Goal: Task Accomplishment & Management: Manage account settings

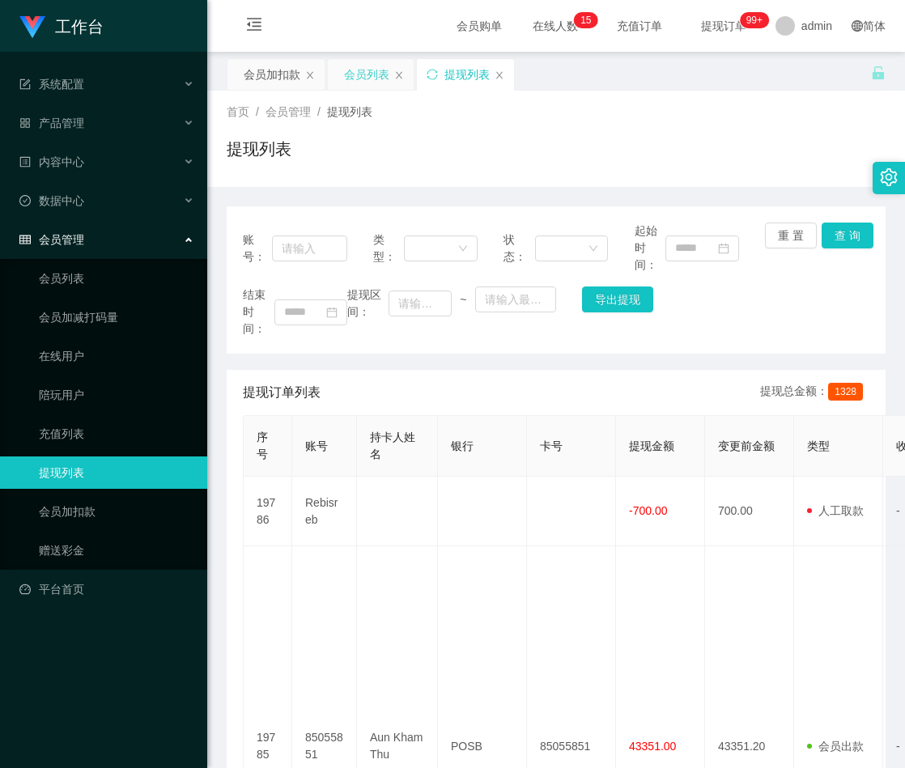
click at [376, 79] on div "会员列表" at bounding box center [366, 74] width 45 height 31
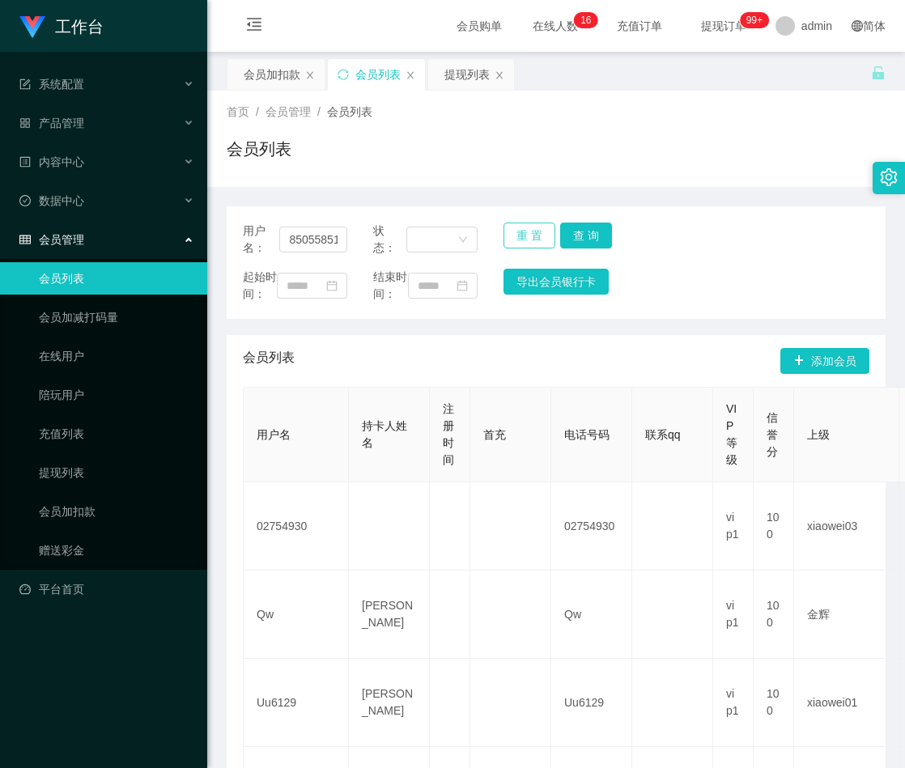
click at [521, 232] on button "重 置" at bounding box center [530, 236] width 52 height 26
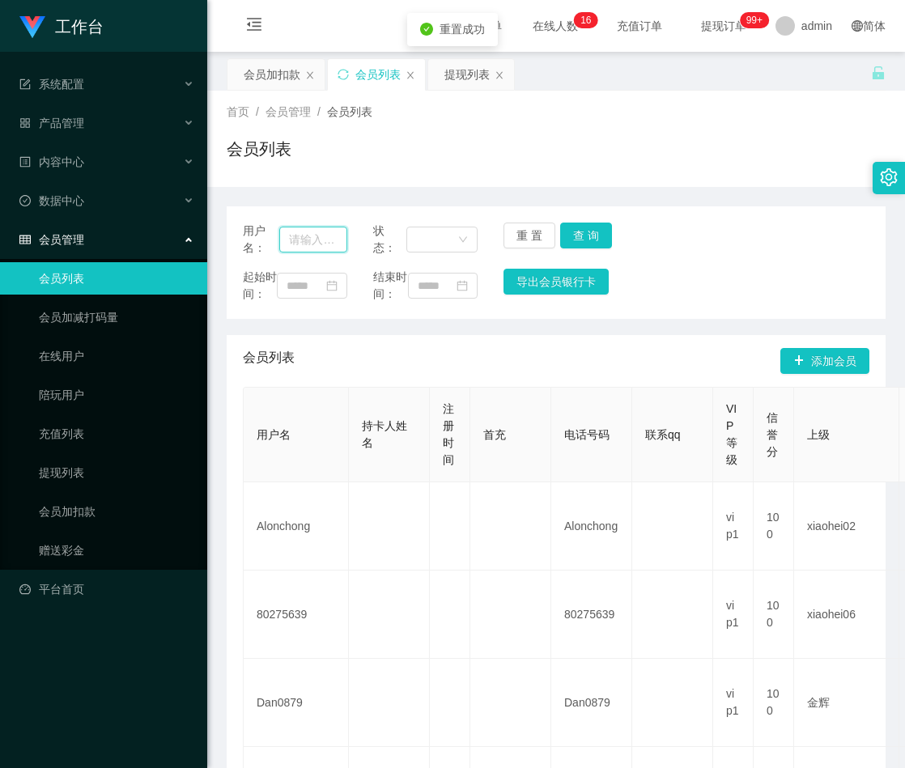
click at [316, 238] on input "text" at bounding box center [313, 240] width 68 height 26
paste input "97718137"
type input "97718137"
click at [590, 236] on button "查 询" at bounding box center [586, 236] width 52 height 26
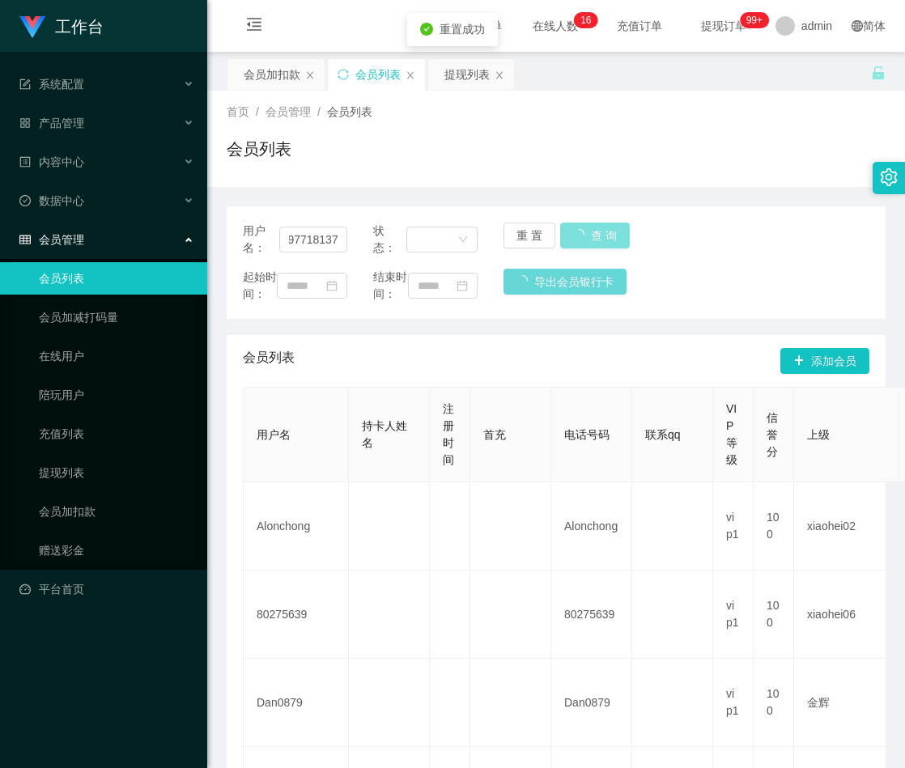
scroll to position [0, 0]
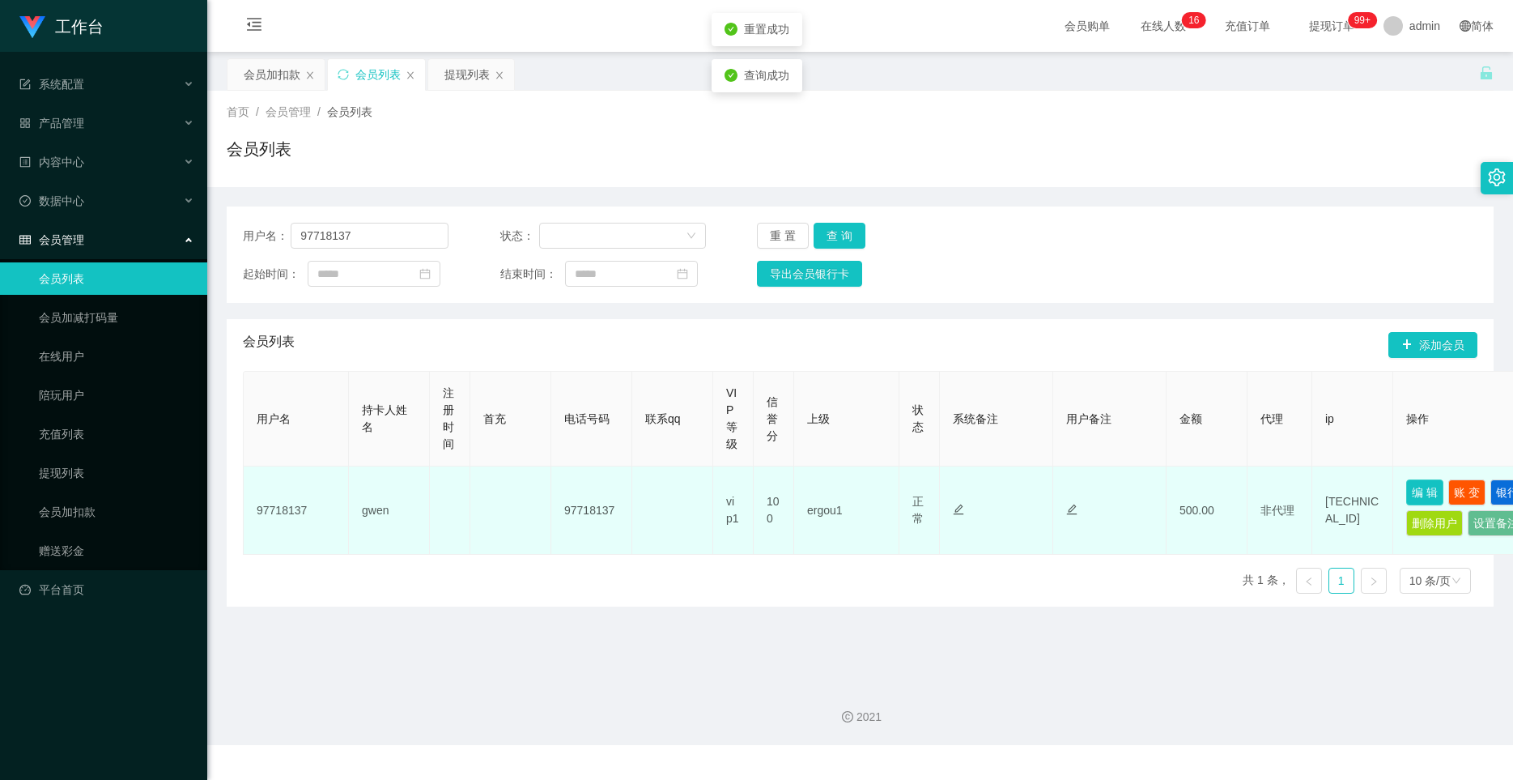
click at [904, 491] on button "编 辑" at bounding box center [1424, 492] width 37 height 26
type input "97718137"
type input "gwen"
type input "100"
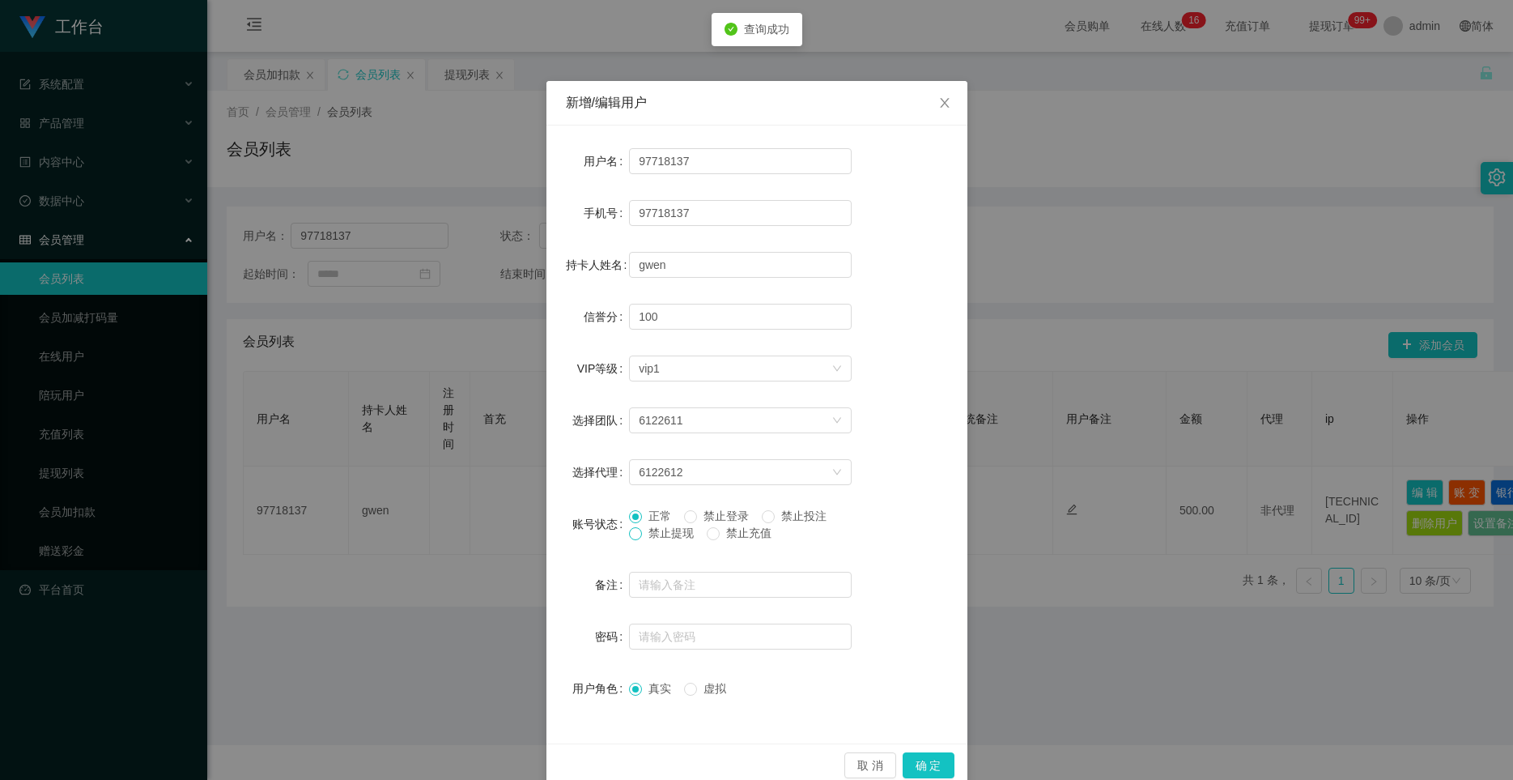
click at [634, 533] on span at bounding box center [635, 533] width 13 height 13
click at [904, 768] on button "确 定" at bounding box center [929, 765] width 52 height 26
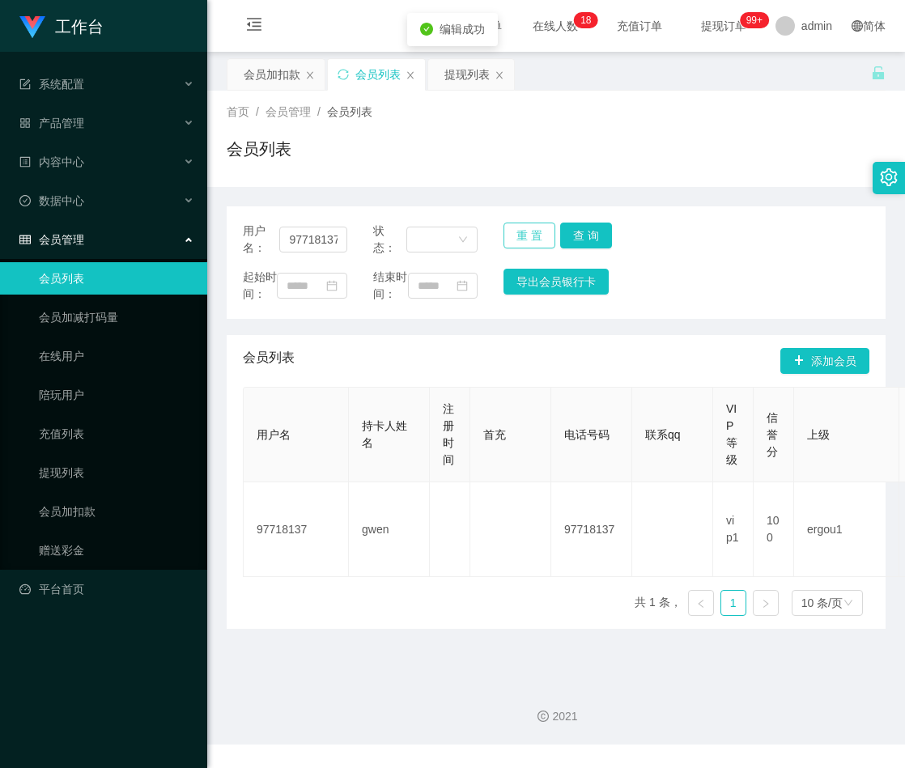
click at [528, 233] on button "重 置" at bounding box center [530, 236] width 52 height 26
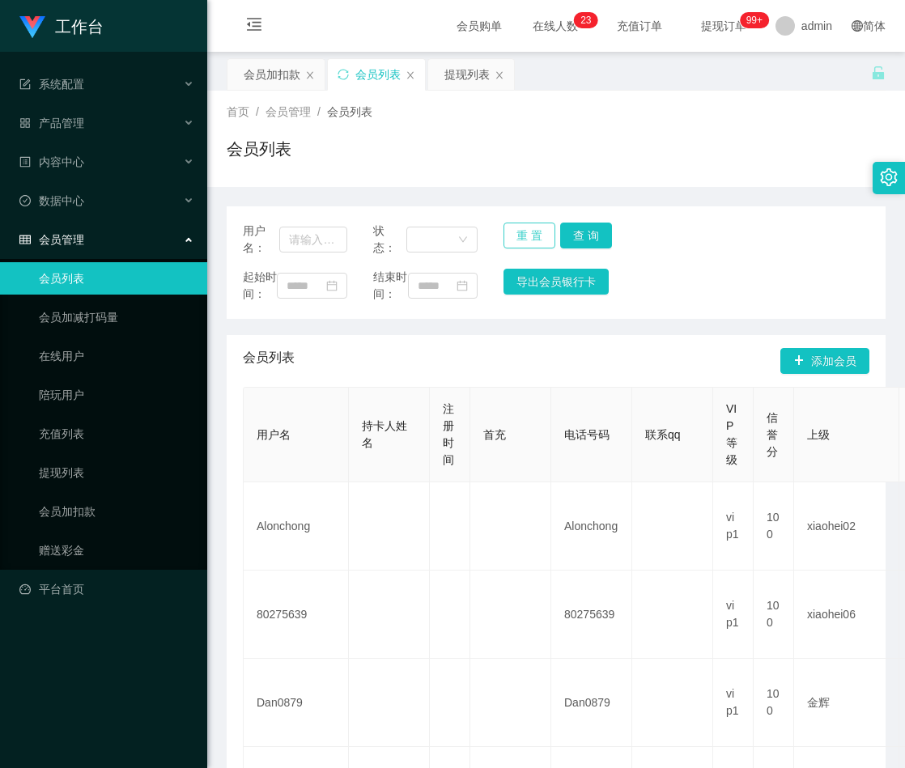
drag, startPoint x: 521, startPoint y: 233, endPoint x: 509, endPoint y: 233, distance: 12.1
click at [521, 233] on button "重 置" at bounding box center [530, 236] width 52 height 26
click at [312, 236] on input "text" at bounding box center [313, 240] width 68 height 26
paste input "xiaomei"
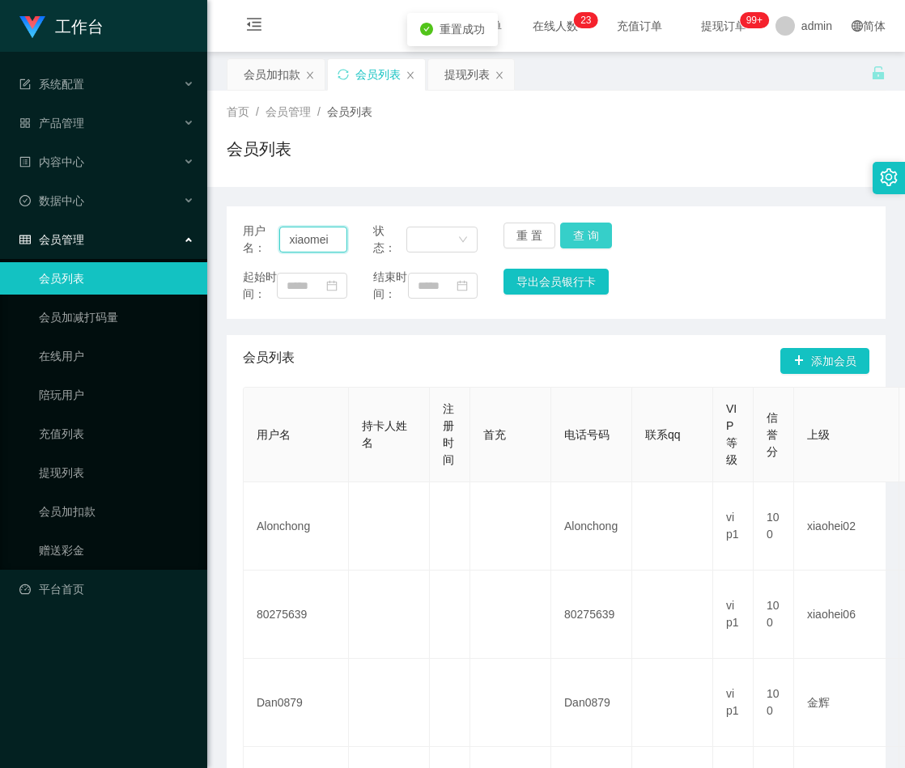
type input "xiaomei"
drag, startPoint x: 597, startPoint y: 236, endPoint x: 610, endPoint y: 223, distance: 17.2
click at [598, 236] on button "查 询" at bounding box center [586, 236] width 52 height 26
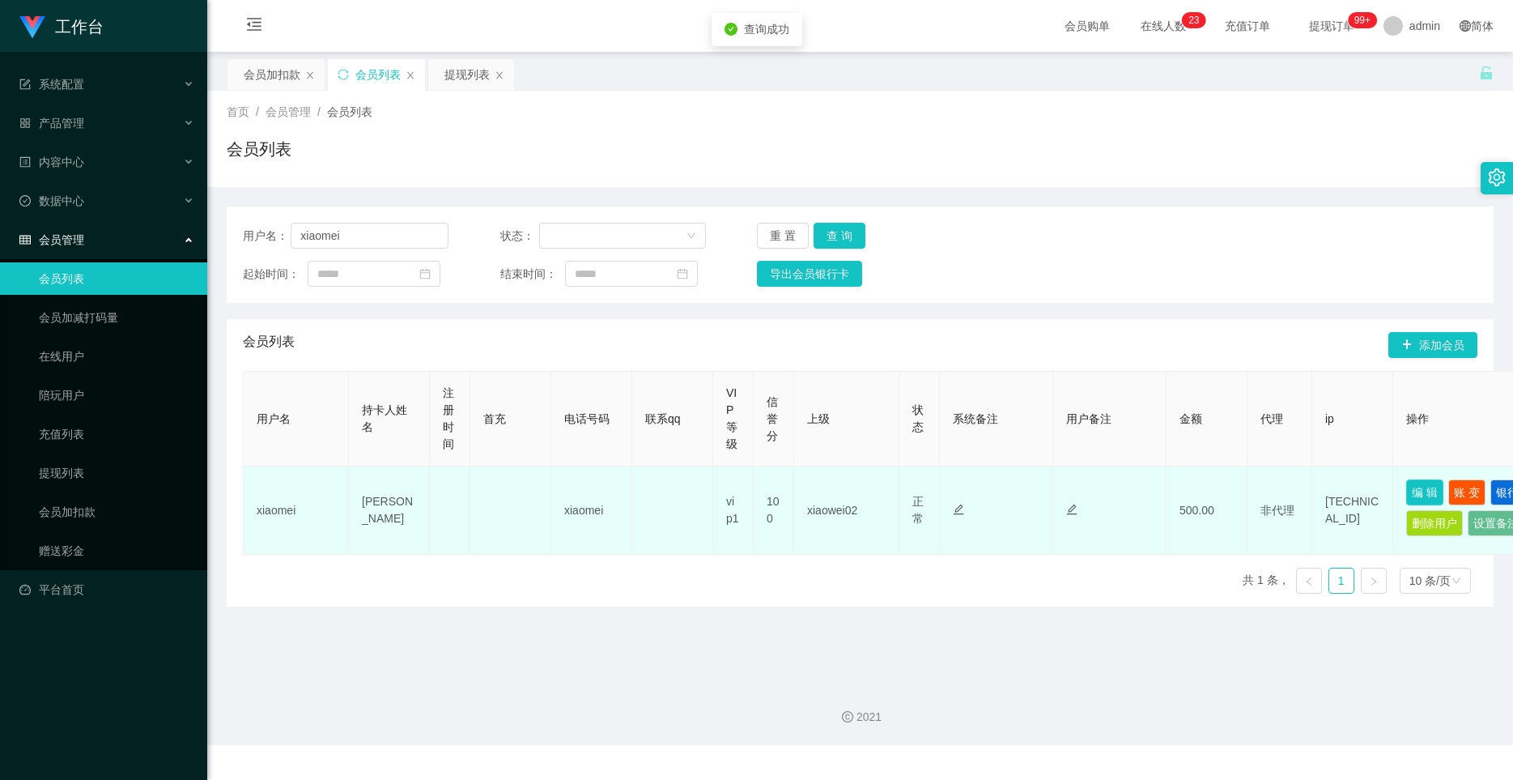
click at [904, 490] on button "编 辑" at bounding box center [1424, 492] width 37 height 26
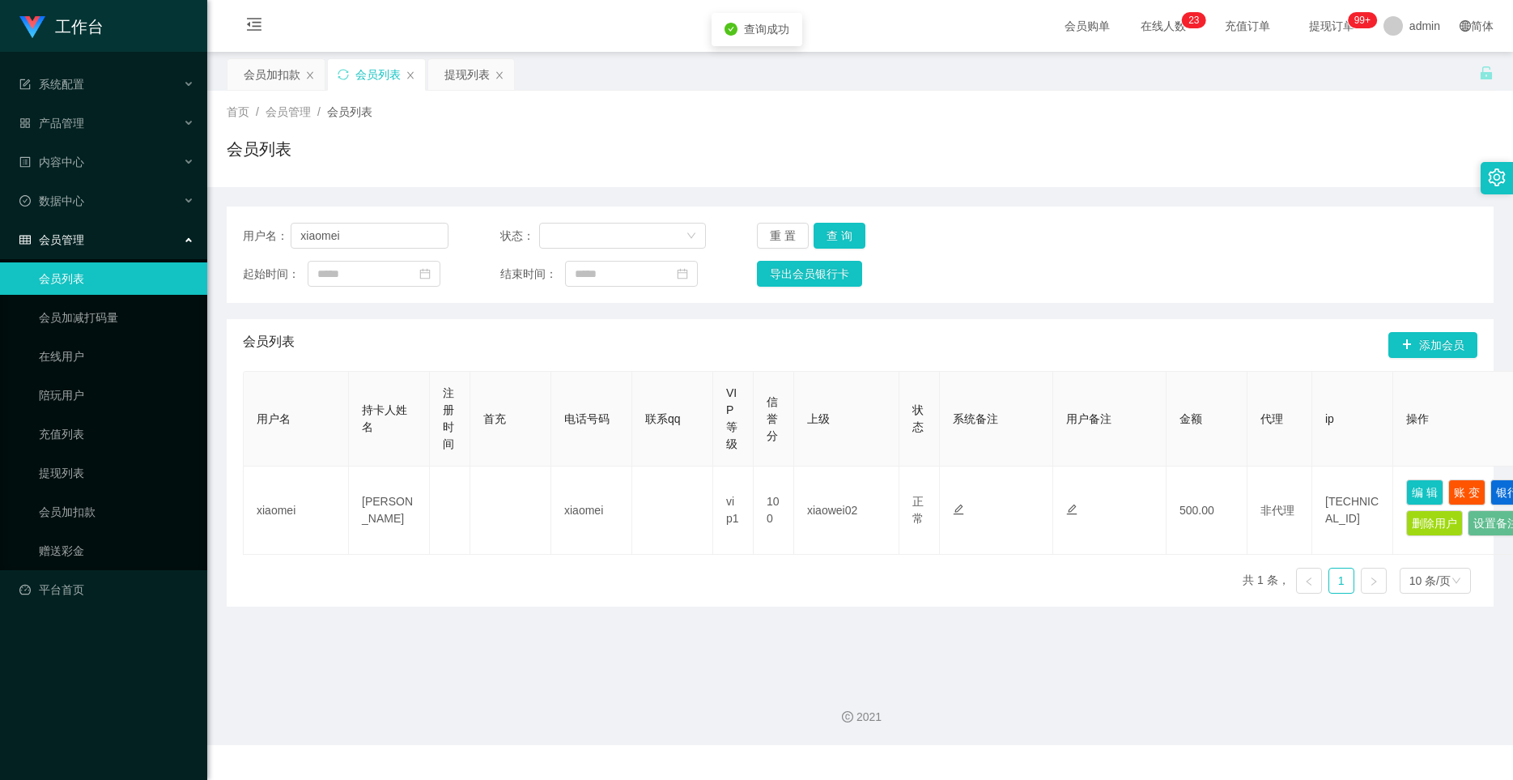
type input "xiaomei"
type input "[PERSON_NAME]"
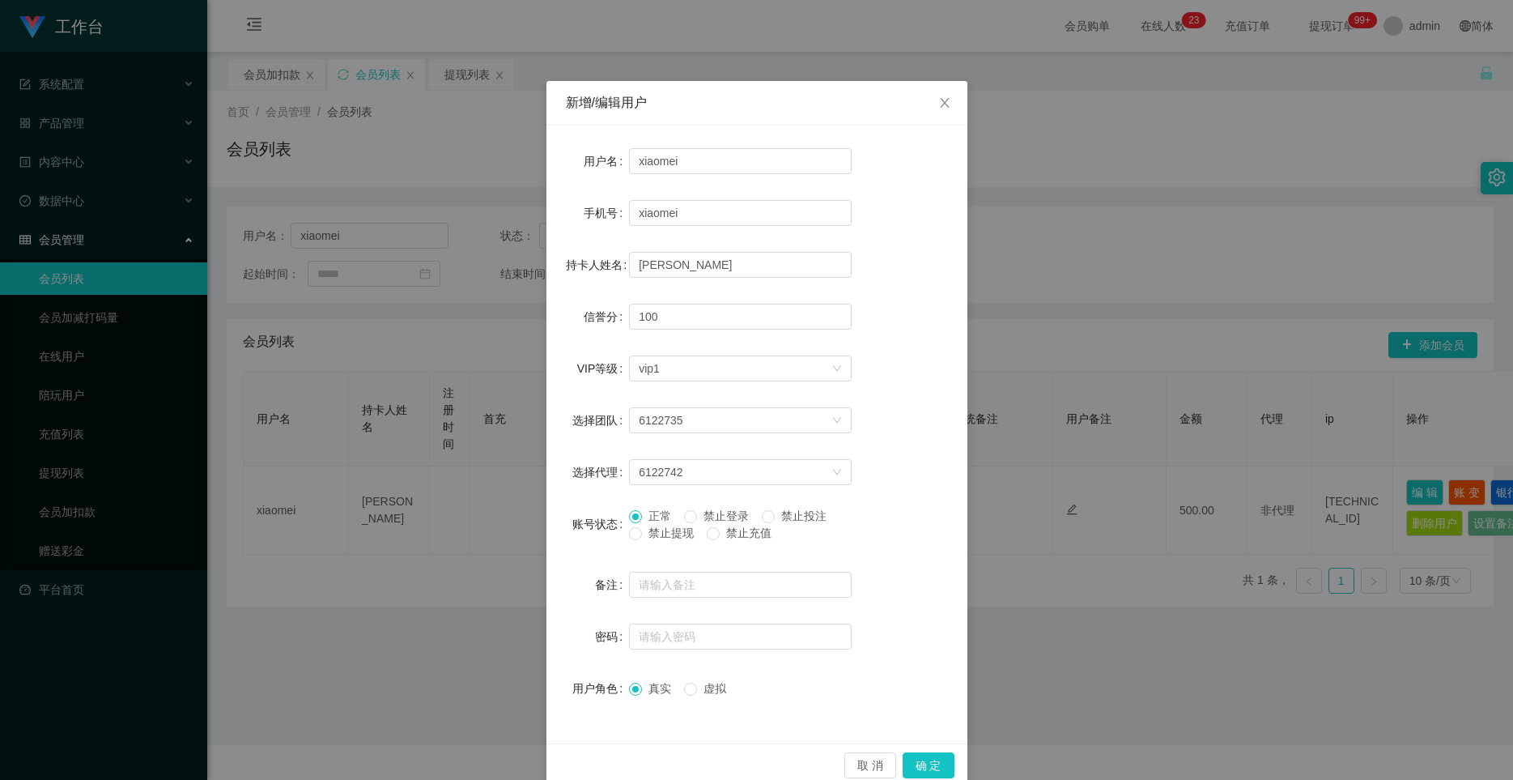
click at [642, 532] on span "禁止提现" at bounding box center [671, 532] width 58 height 13
click at [904, 766] on button "确 定" at bounding box center [929, 765] width 52 height 26
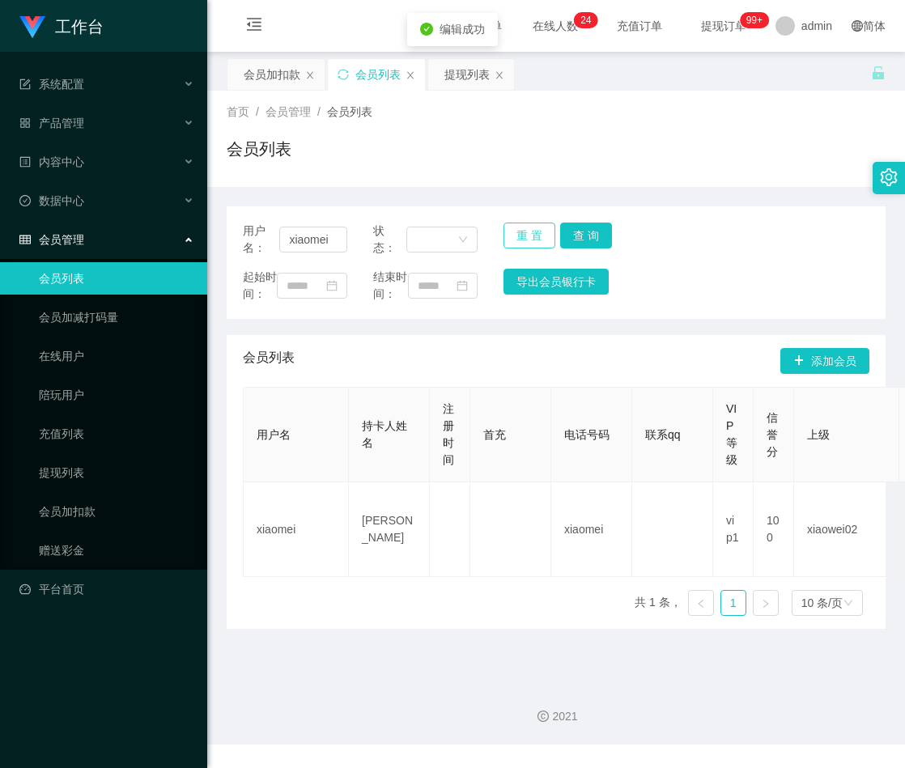
click at [523, 228] on button "重 置" at bounding box center [530, 236] width 52 height 26
